Goal: Transaction & Acquisition: Purchase product/service

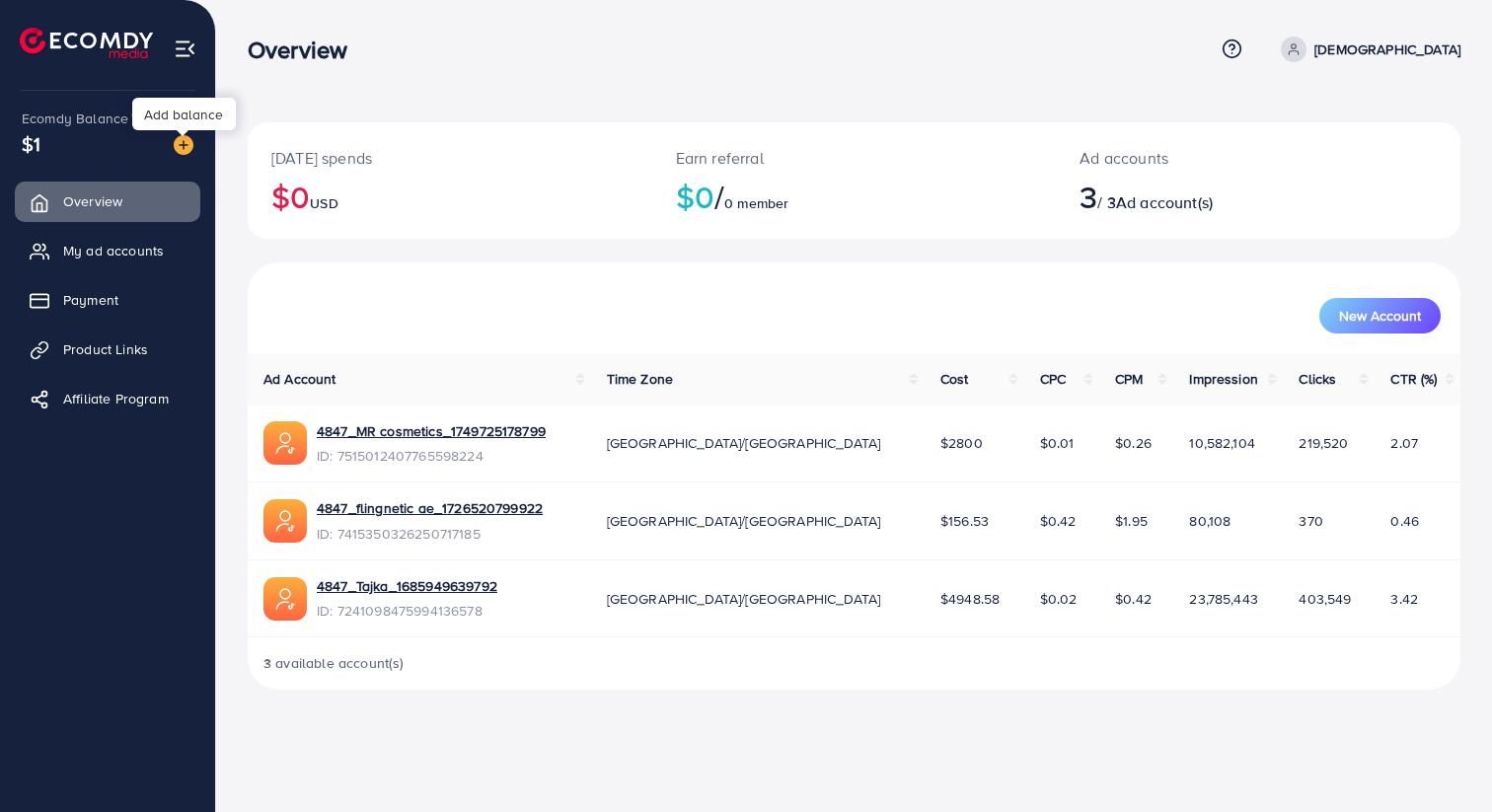
click at [189, 151] on img at bounding box center [184, 145] width 20 height 20
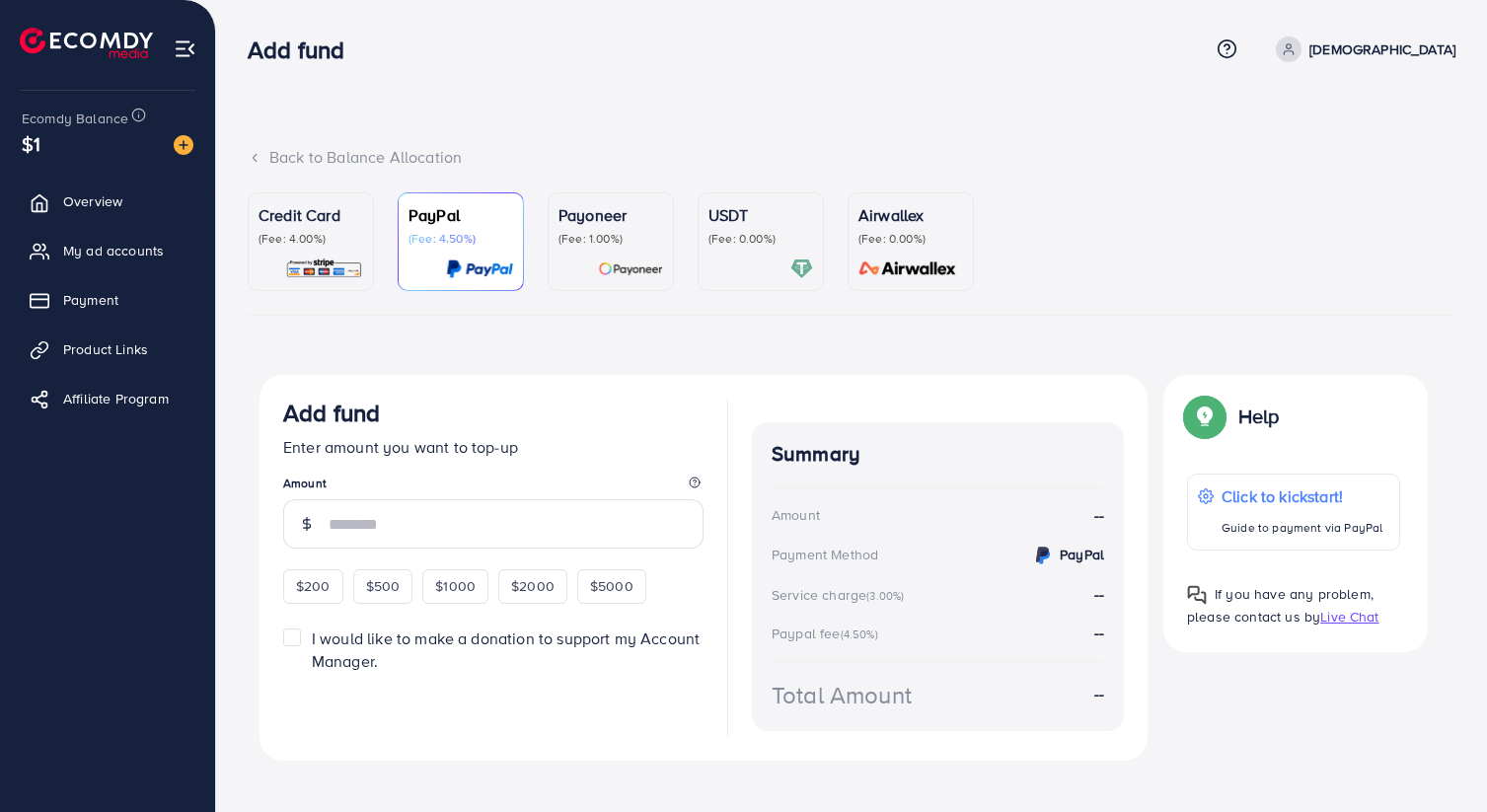
click at [306, 231] on p "(Fee: 4.00%)" at bounding box center [310, 238] width 105 height 16
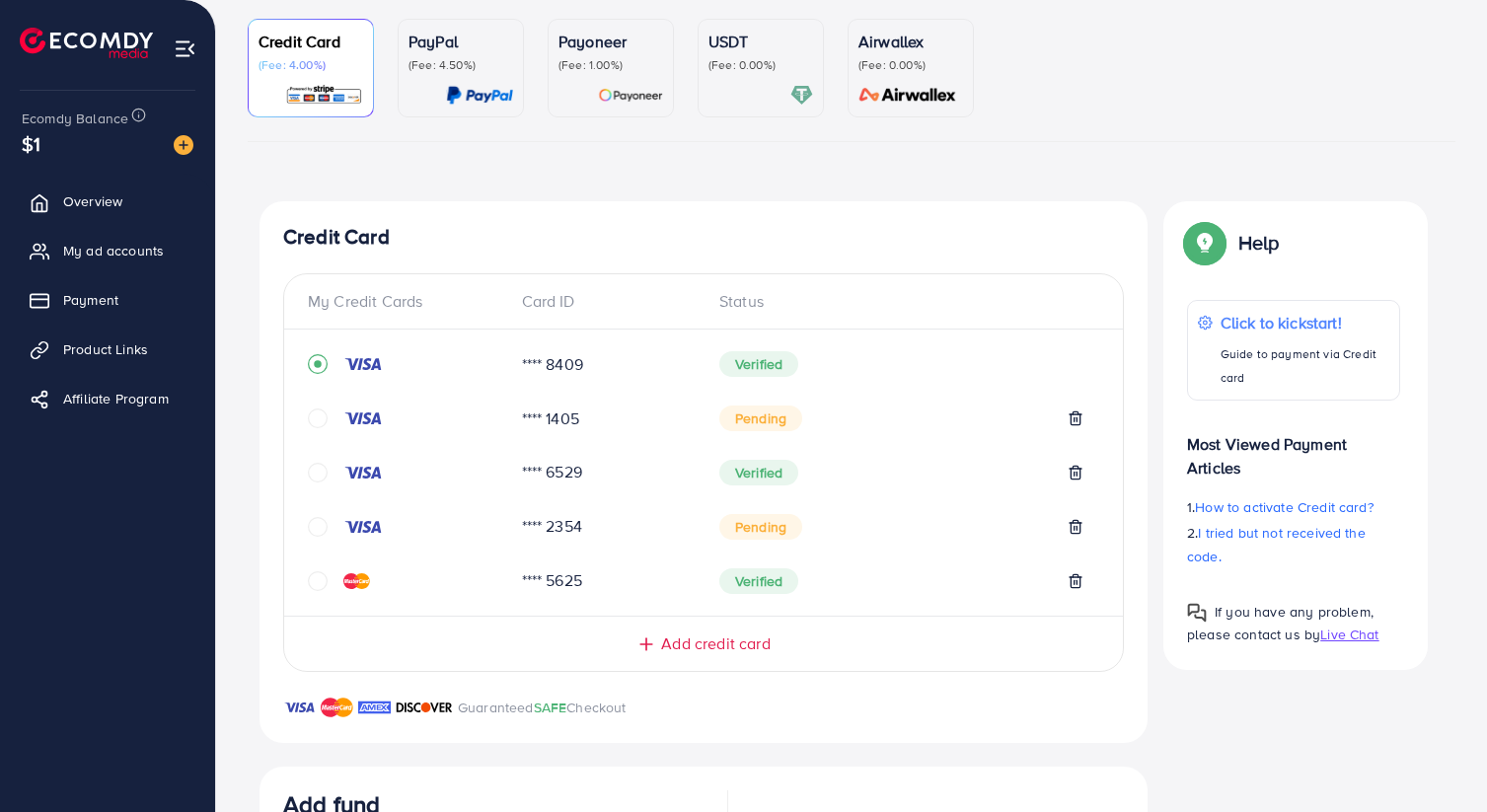
scroll to position [177, 0]
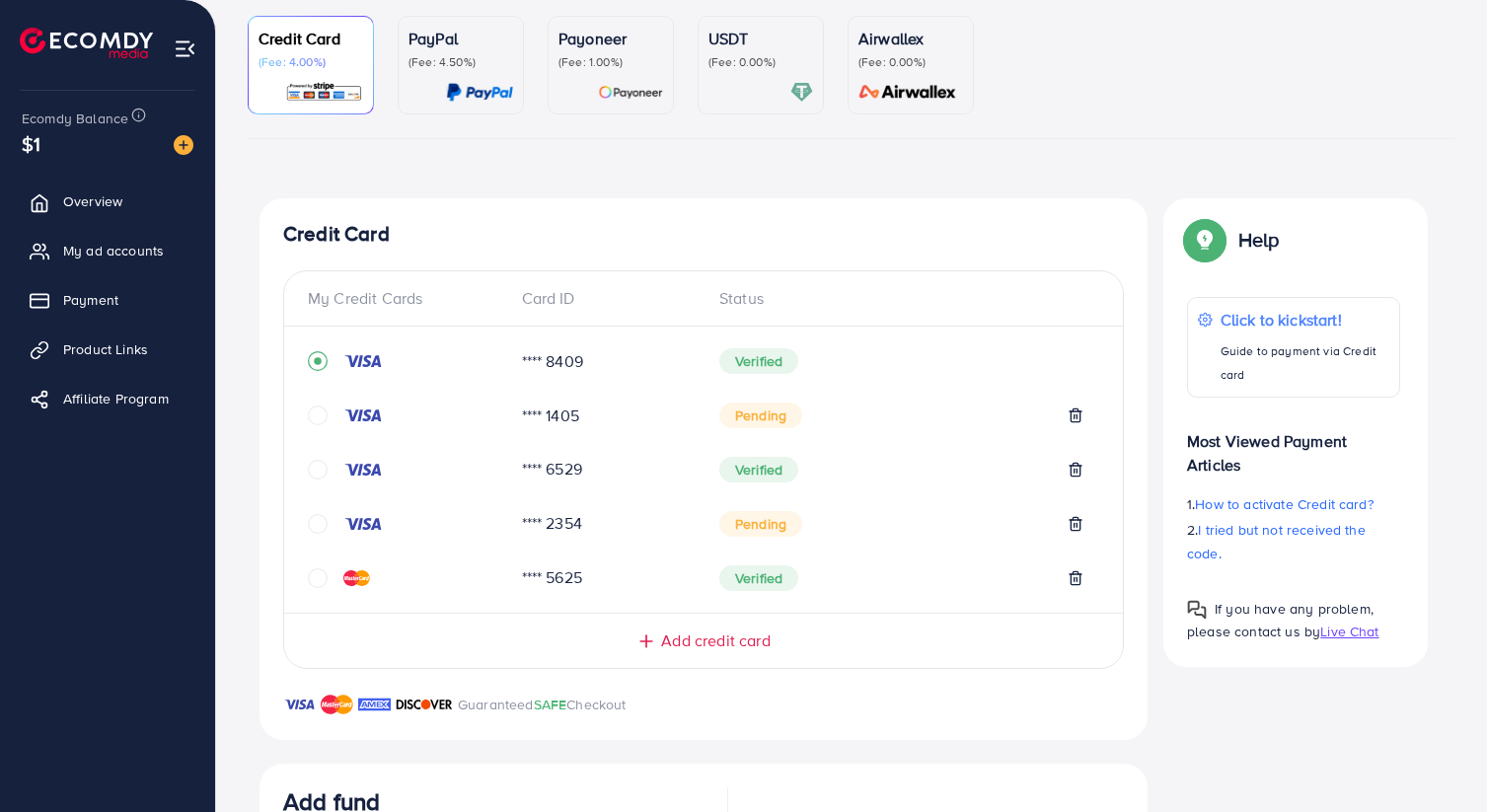
click at [320, 414] on icon "circle" at bounding box center [317, 415] width 20 height 20
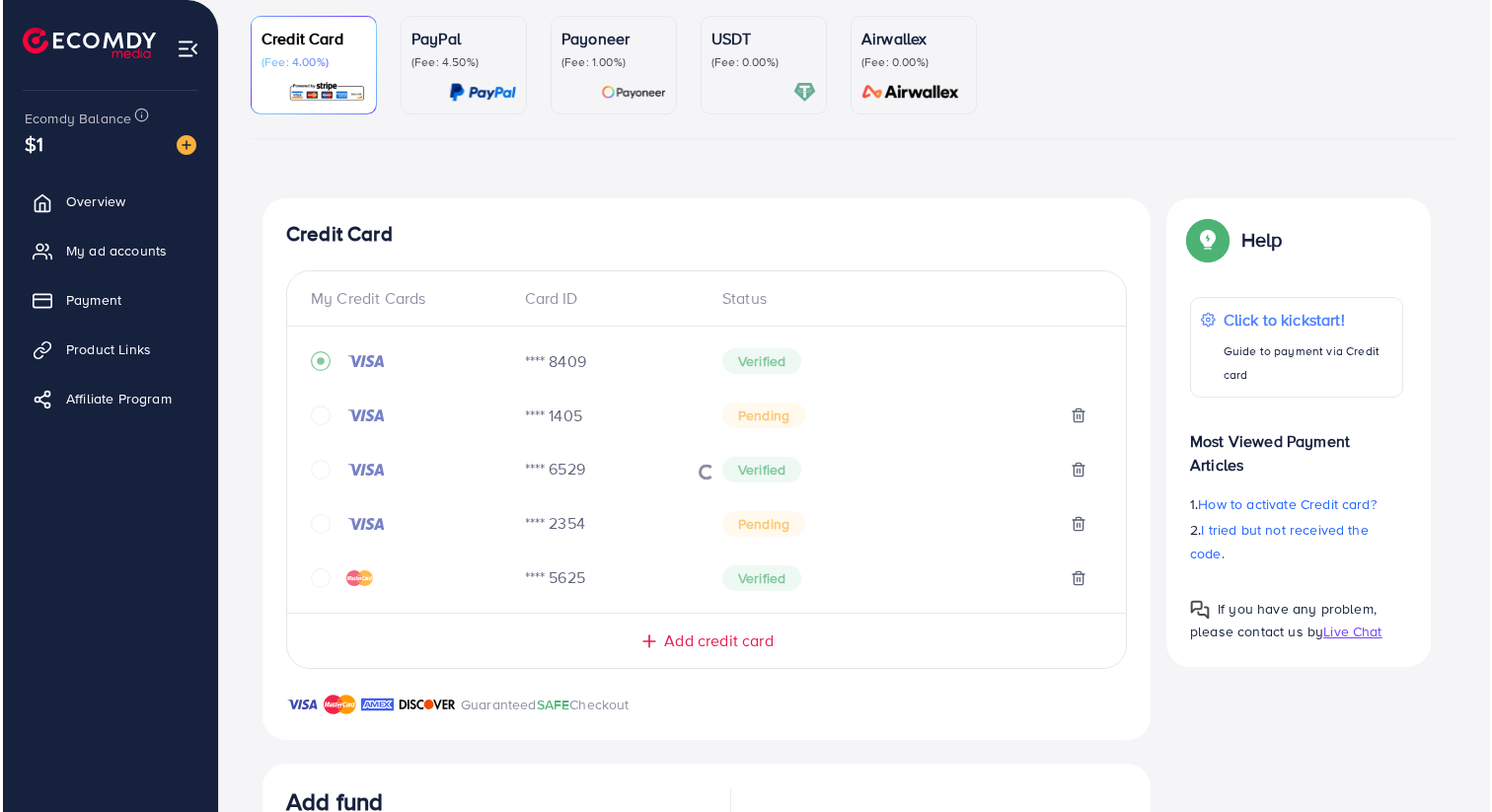
scroll to position [166, 0]
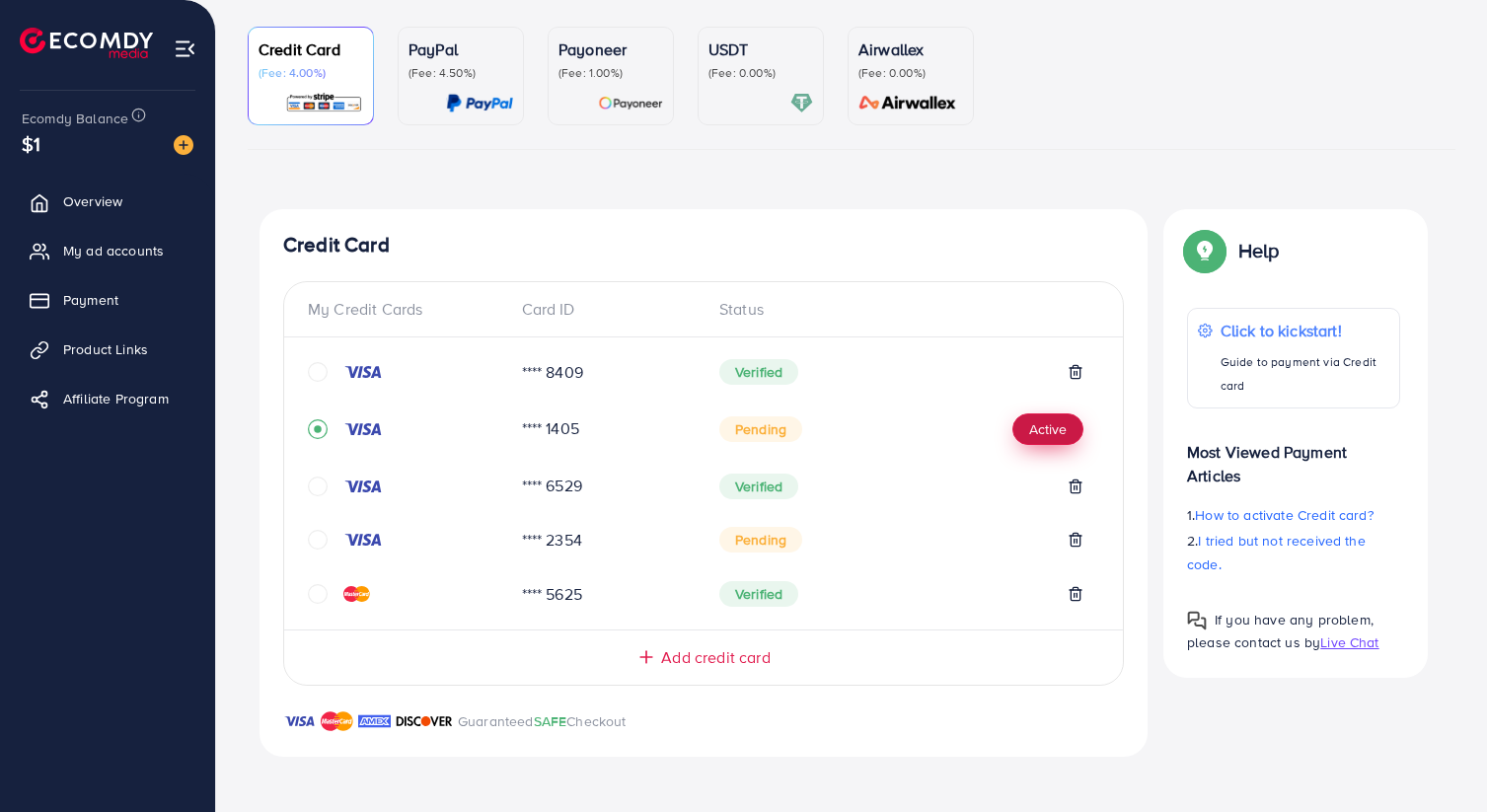
click at [1061, 437] on button "Active" at bounding box center [1047, 429] width 71 height 32
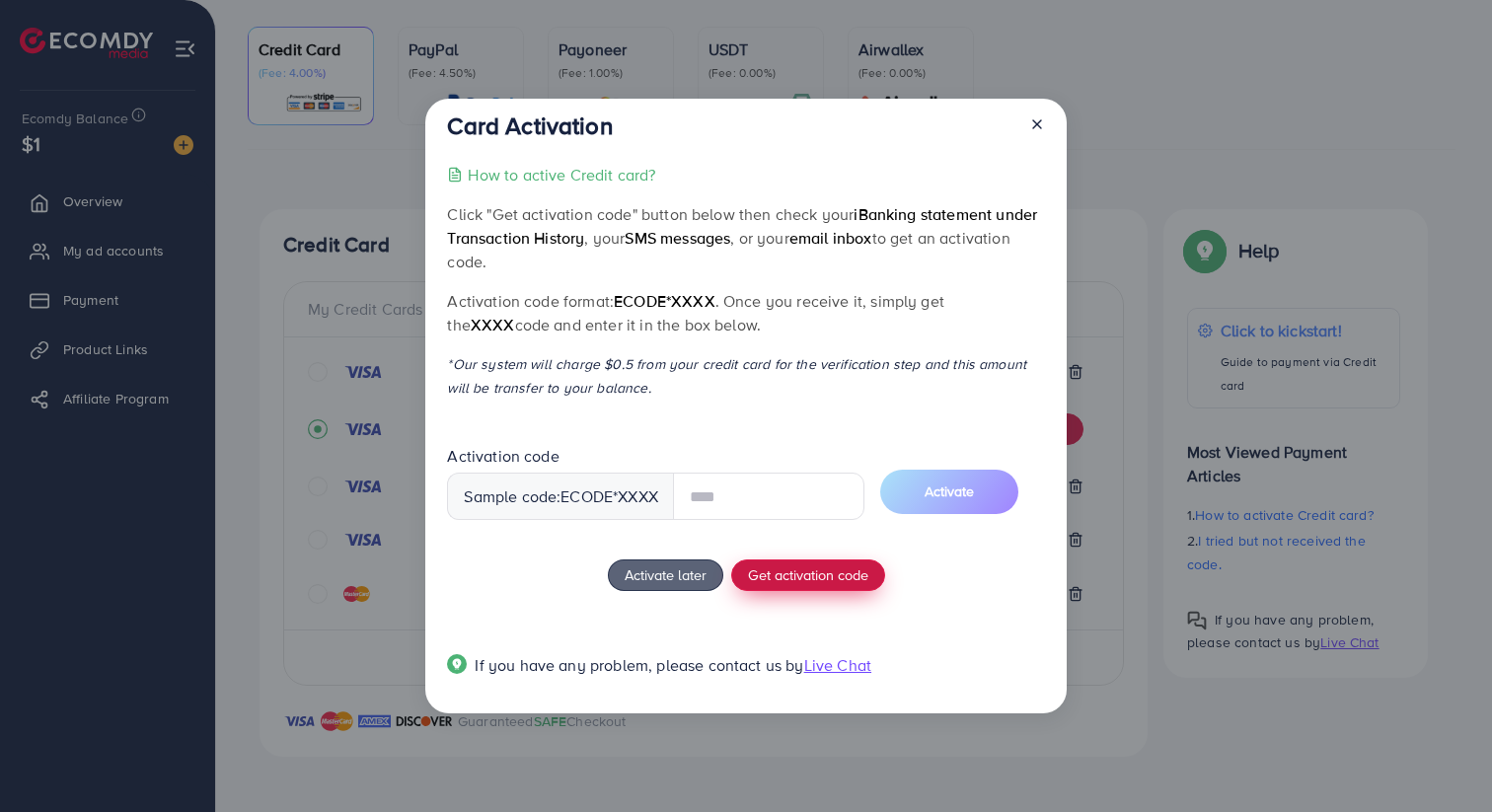
click at [785, 571] on button "Get activation code" at bounding box center [807, 575] width 154 height 32
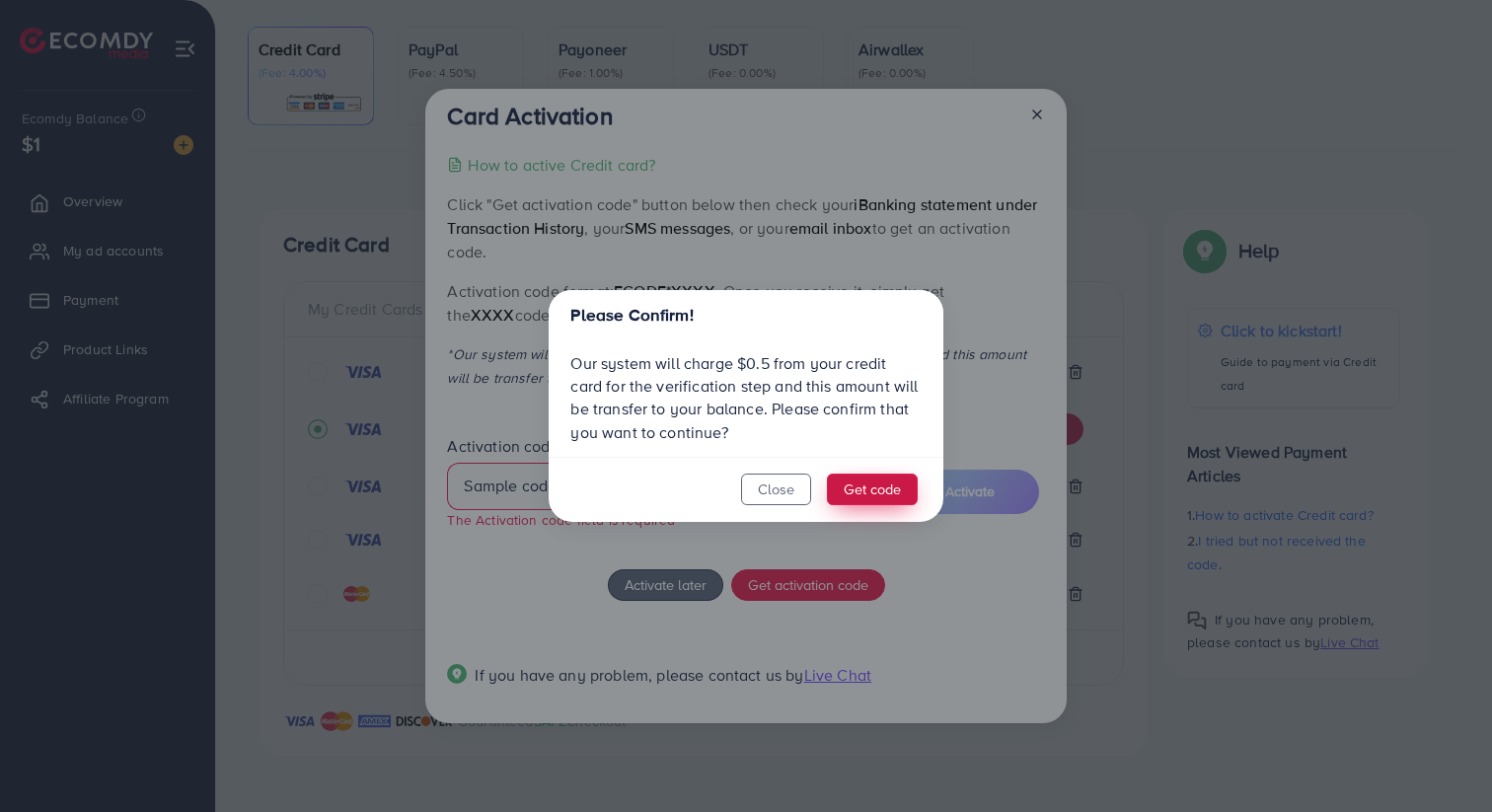
click at [855, 496] on button "Get code" at bounding box center [871, 489] width 91 height 32
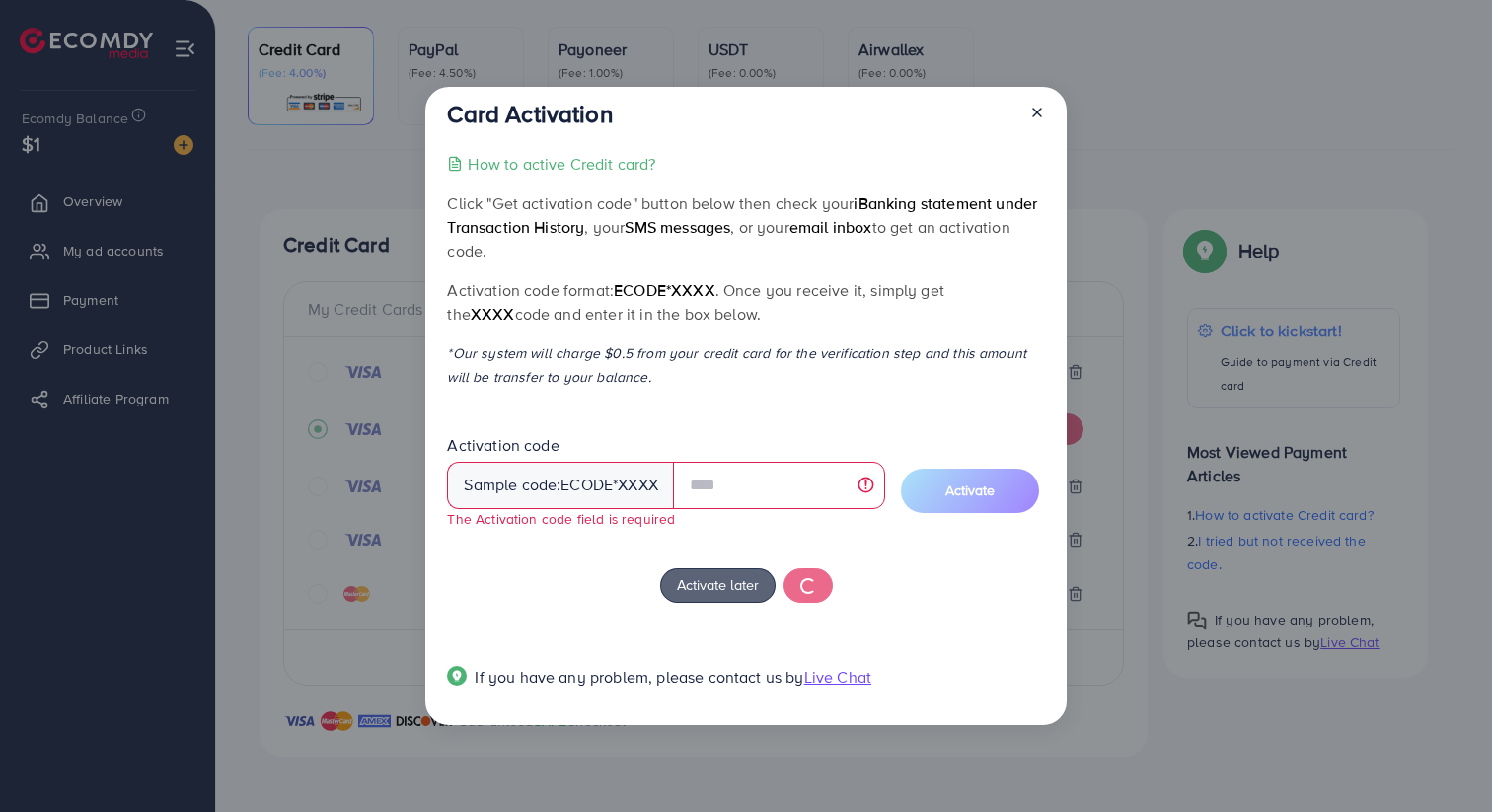
scroll to position [4, 0]
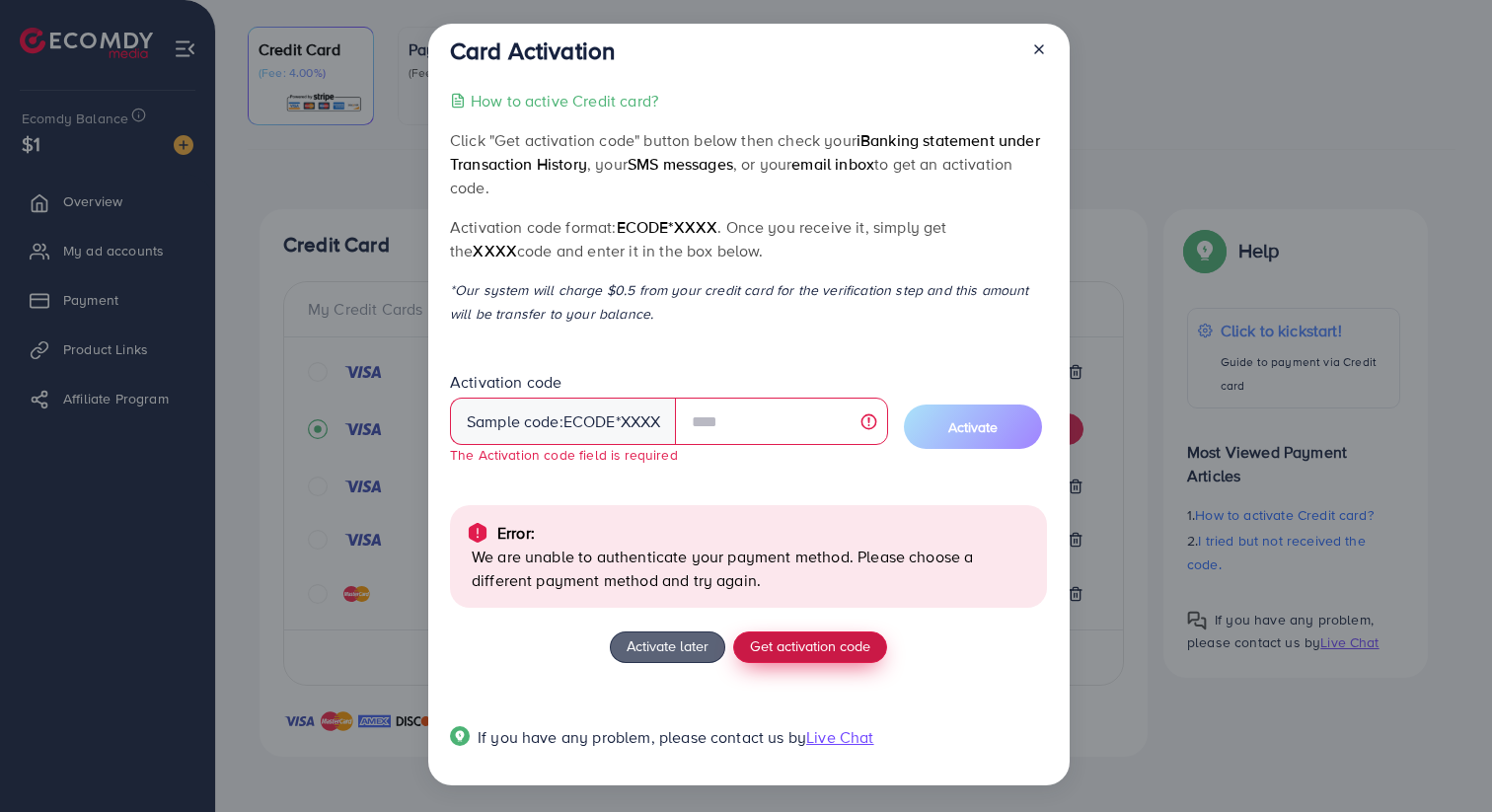
click at [794, 649] on span "Get activation code" at bounding box center [809, 645] width 121 height 21
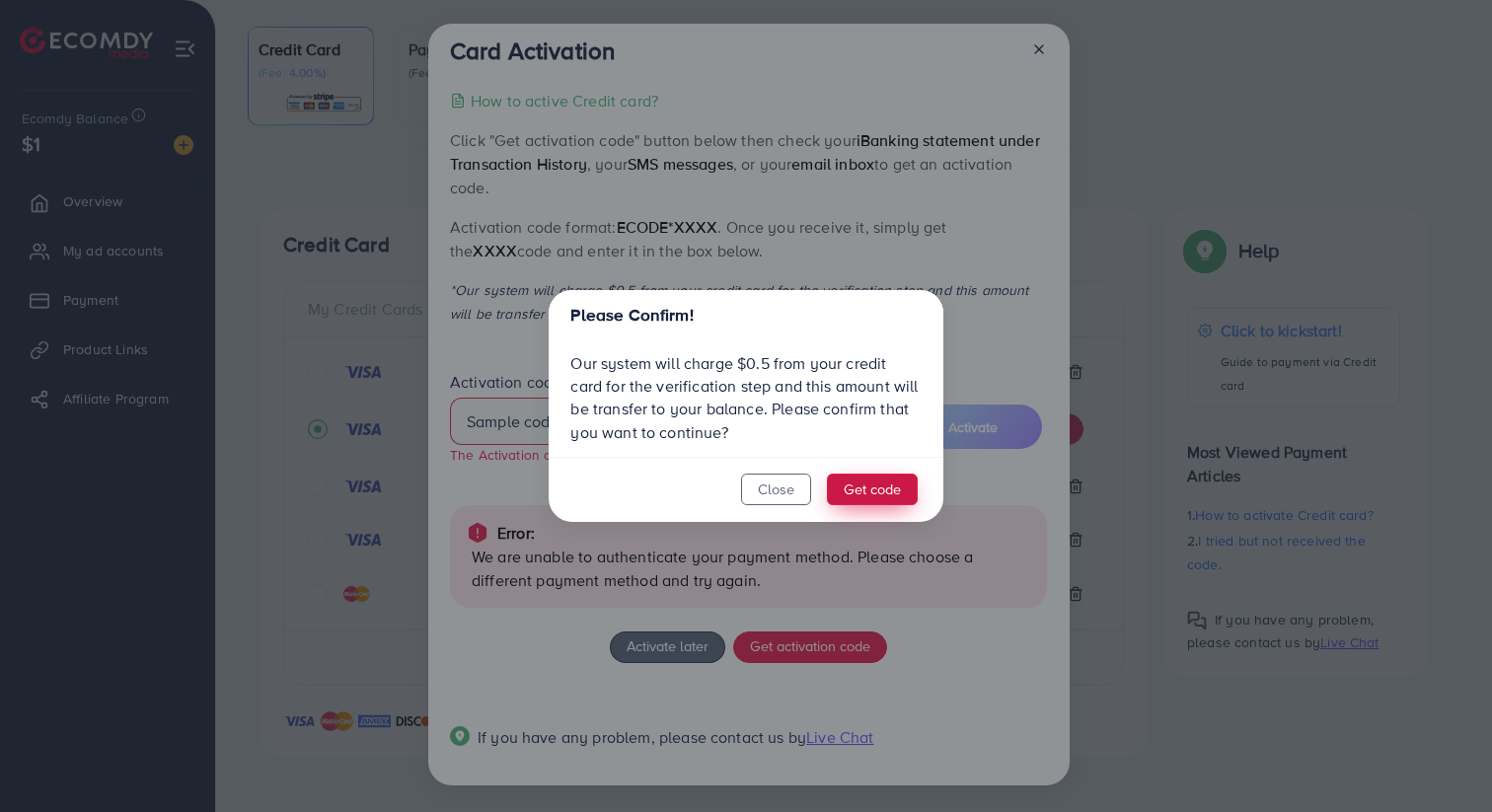
click at [880, 481] on button "Get code" at bounding box center [871, 489] width 91 height 32
